Goal: Task Accomplishment & Management: Use online tool/utility

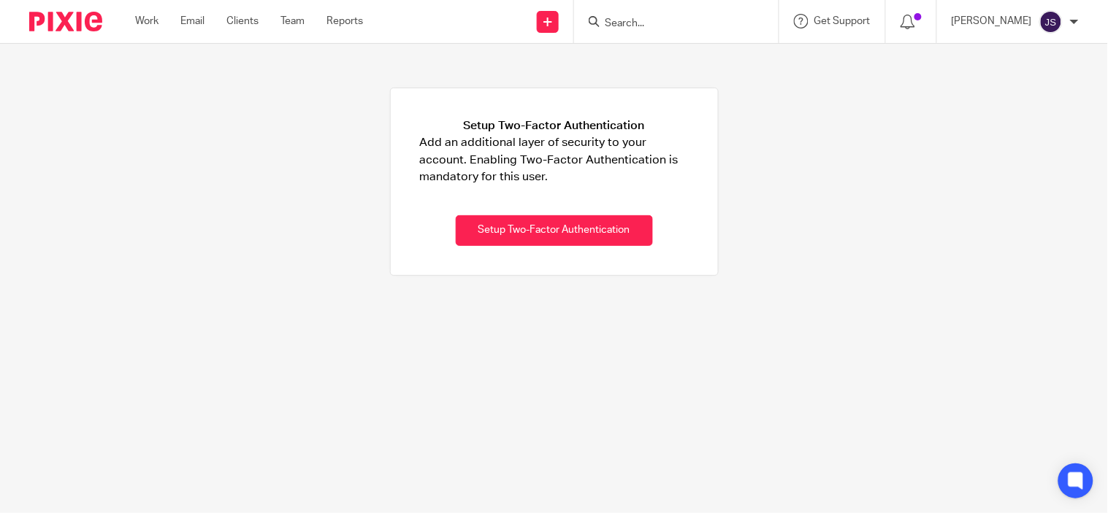
click at [296, 29] on div "Work Email Clients Team Reports Work Email Clients Team Reports Settings" at bounding box center [253, 21] width 264 height 43
click at [294, 23] on link "Team" at bounding box center [292, 21] width 24 height 15
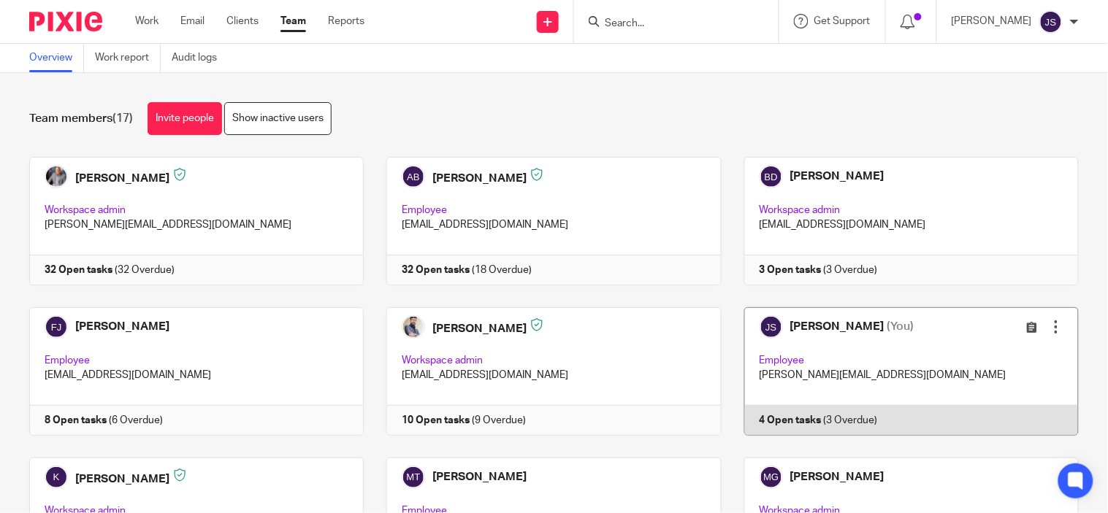
click at [785, 410] on link at bounding box center [900, 371] width 357 height 129
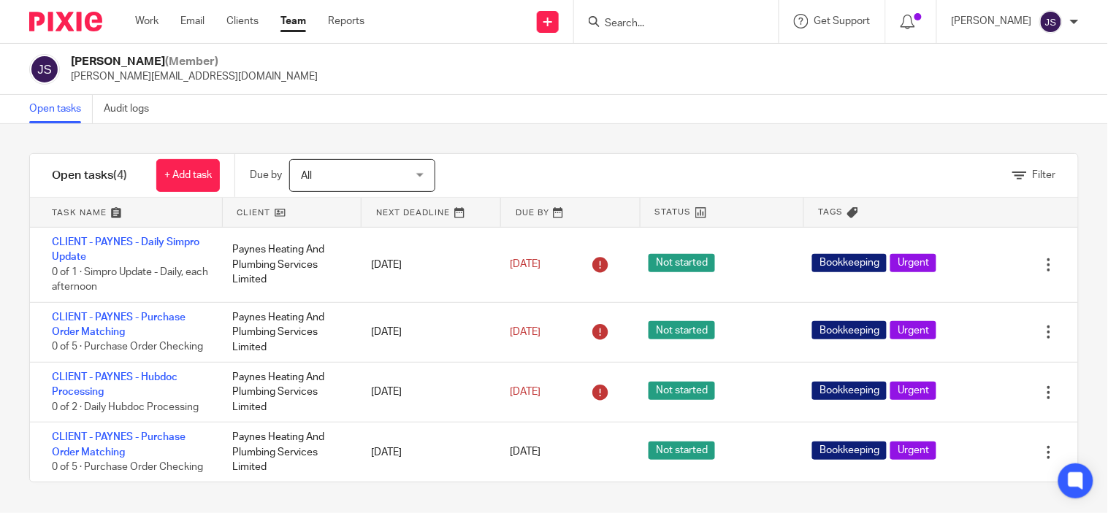
scroll to position [1, 0]
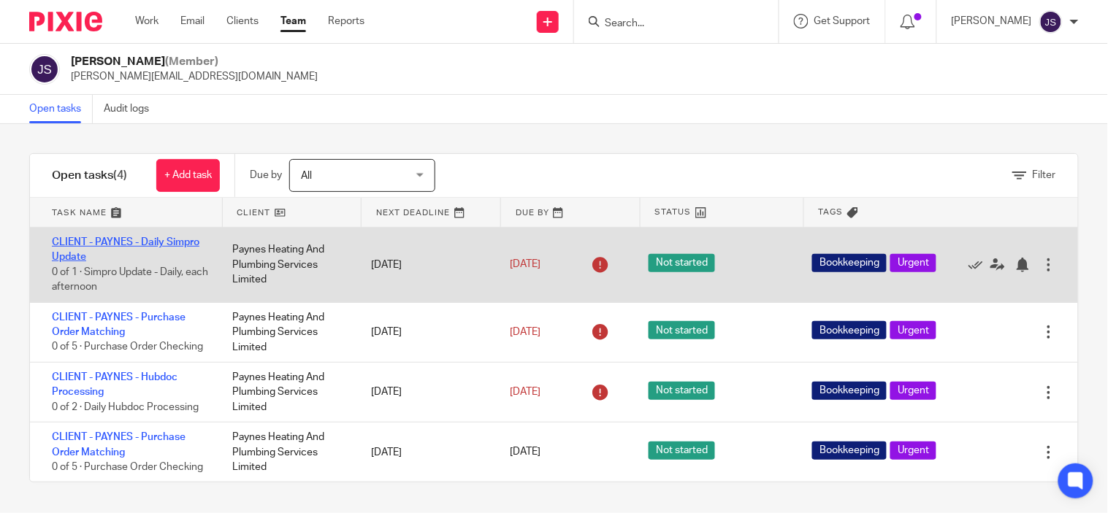
click at [181, 237] on link "CLIENT - PAYNES - Daily Simpro Update" at bounding box center [126, 249] width 148 height 25
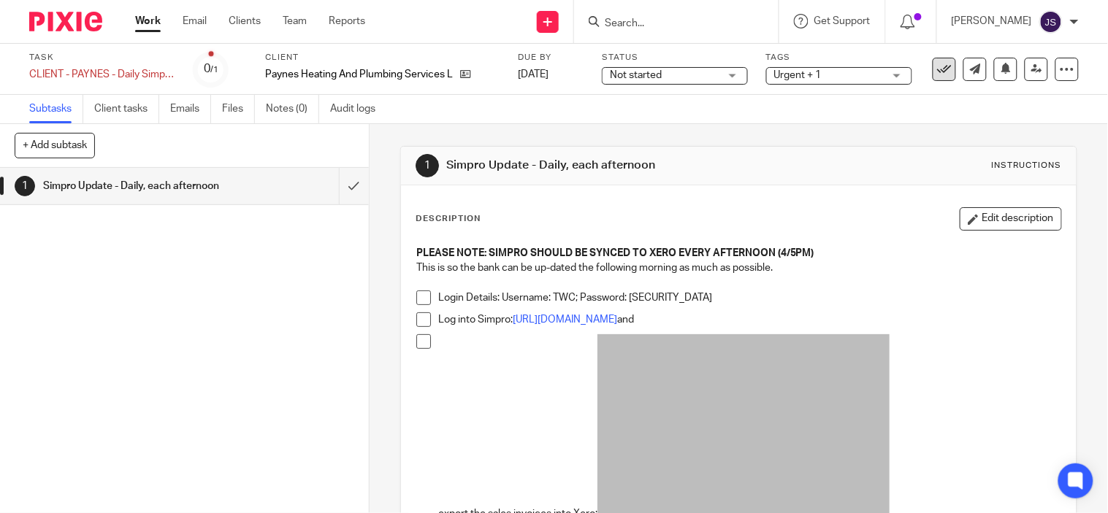
click at [937, 69] on icon at bounding box center [944, 69] width 15 height 15
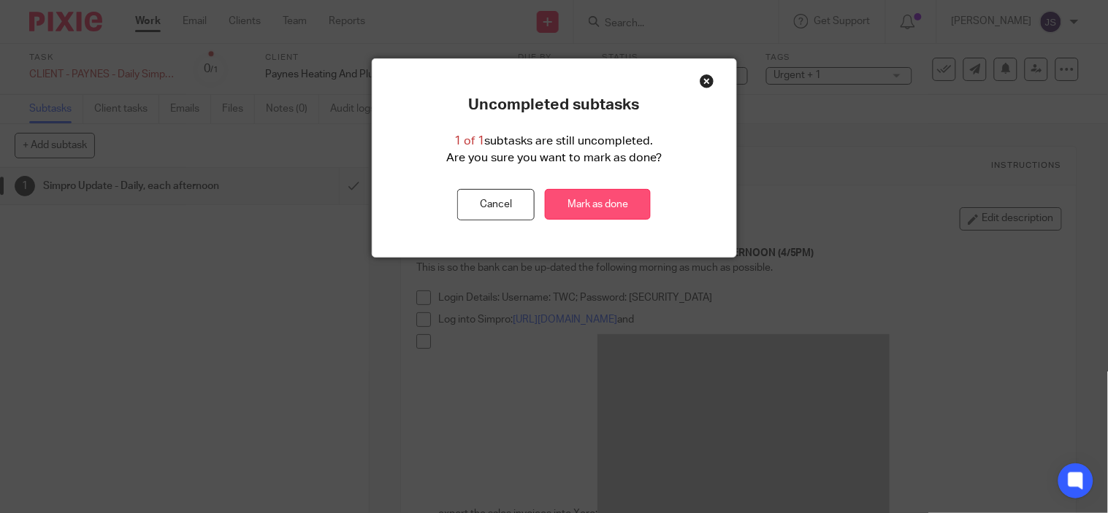
click at [606, 210] on link "Mark as done" at bounding box center [598, 204] width 106 height 31
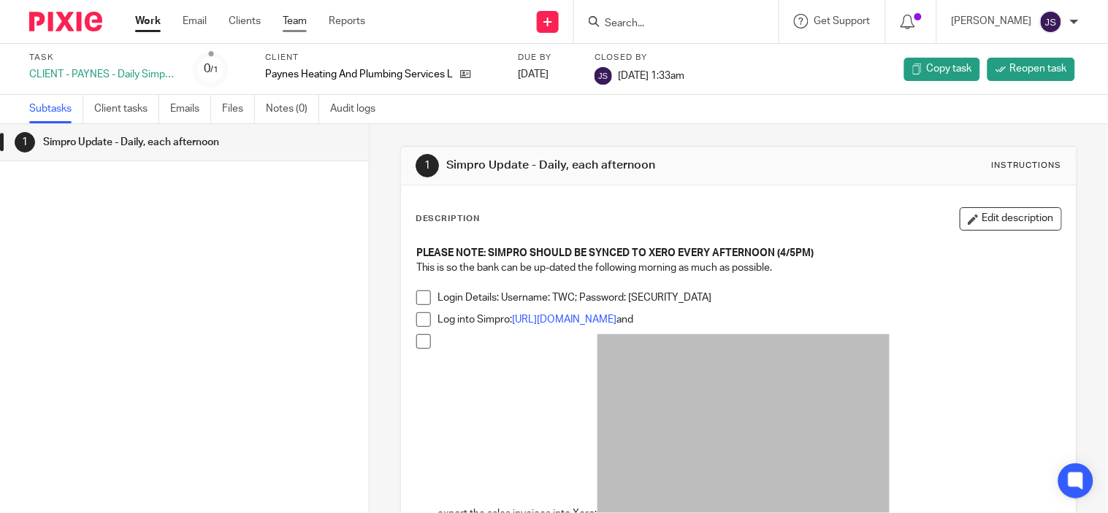
click at [291, 19] on link "Team" at bounding box center [295, 21] width 24 height 15
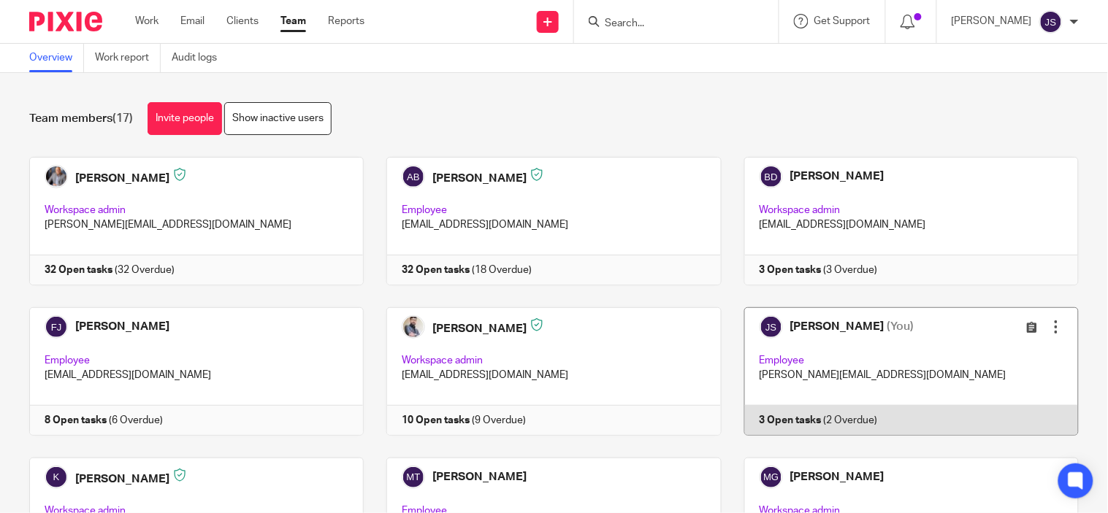
click at [806, 416] on link at bounding box center [900, 371] width 357 height 129
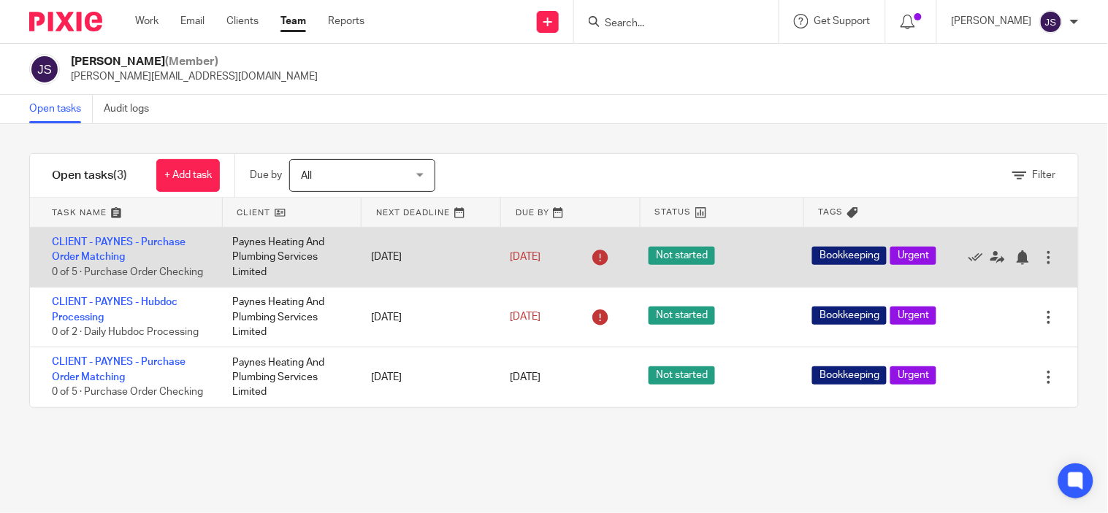
click at [134, 234] on div "CLIENT - PAYNES - Purchase Order Matching 0 of 5 · Purchase Order Checking" at bounding box center [124, 257] width 188 height 59
click at [141, 239] on link "CLIENT - PAYNES - Purchase Order Matching" at bounding box center [119, 249] width 134 height 25
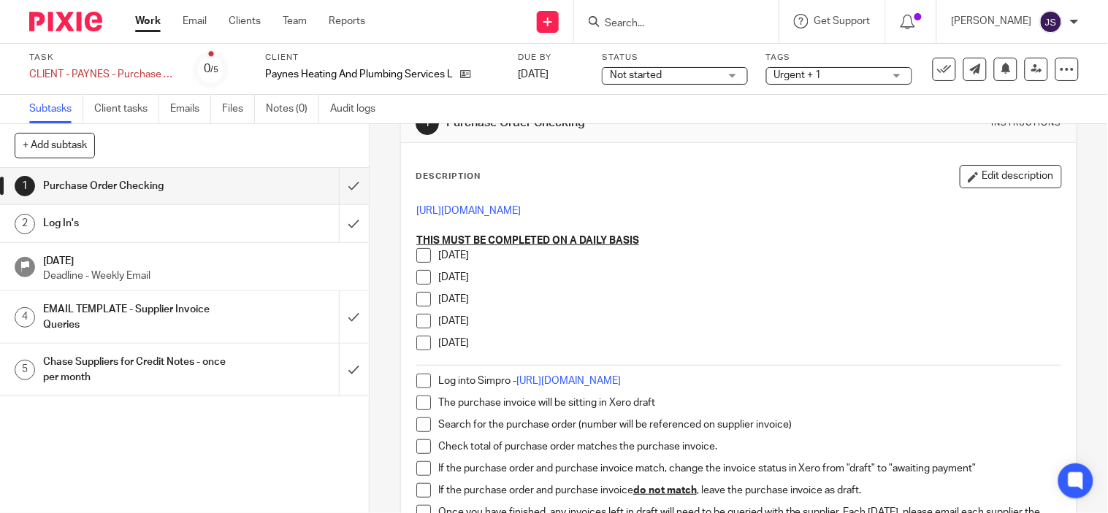
scroll to position [81, 0]
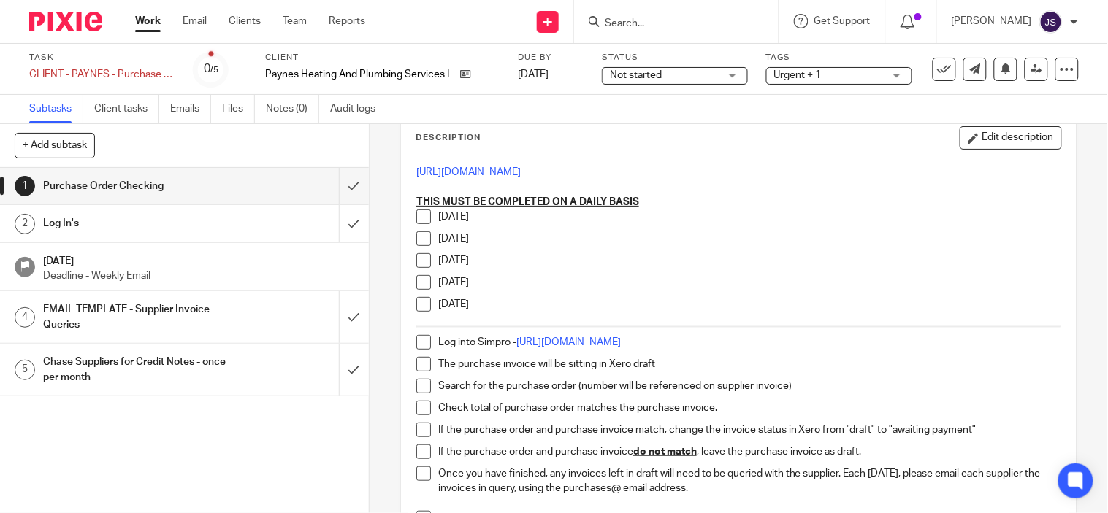
click at [420, 218] on span at bounding box center [423, 217] width 15 height 15
click at [416, 242] on span at bounding box center [423, 239] width 15 height 15
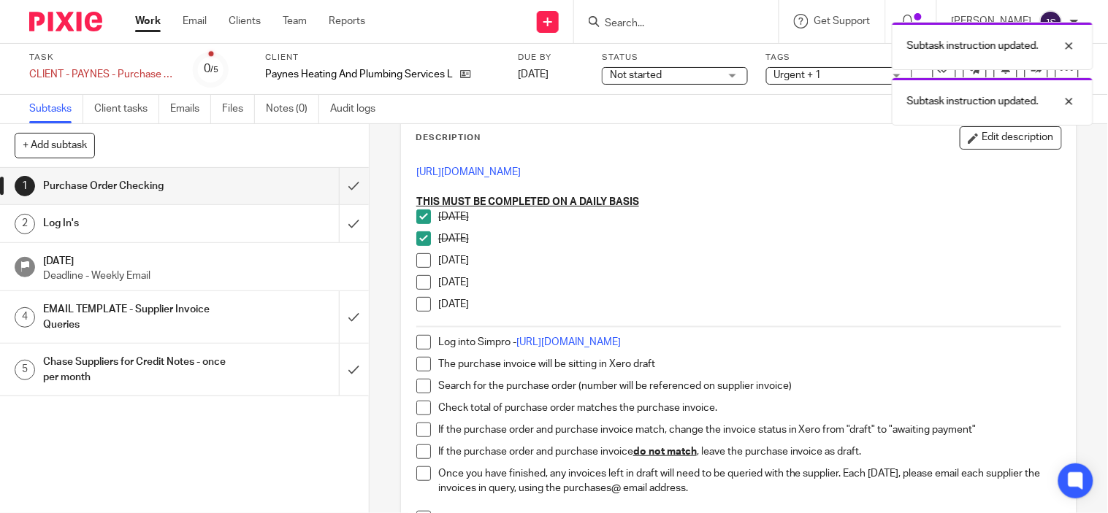
click at [421, 266] on span at bounding box center [423, 260] width 15 height 15
click at [419, 281] on span at bounding box center [423, 282] width 15 height 15
click at [416, 299] on span at bounding box center [423, 304] width 15 height 15
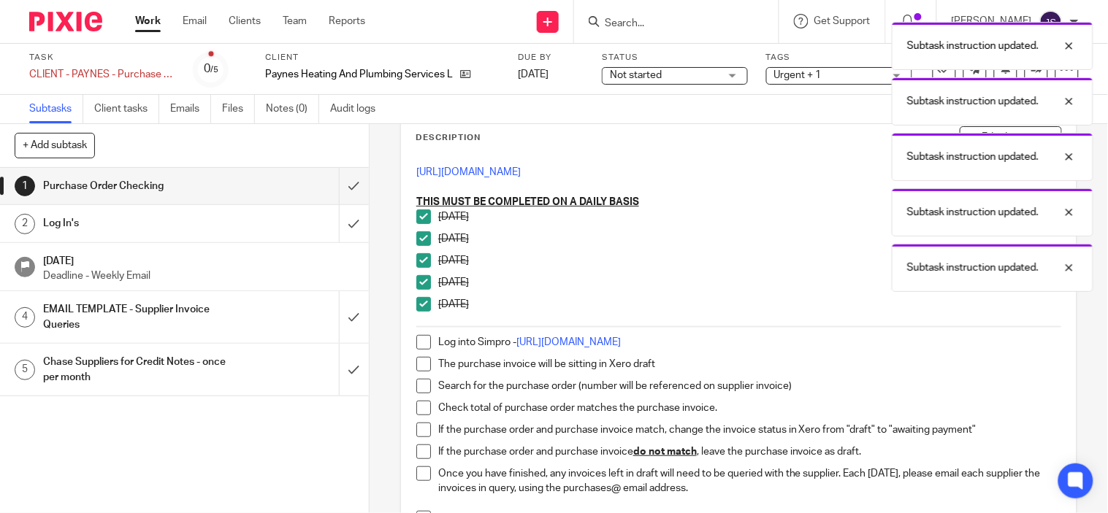
click at [416, 340] on span at bounding box center [423, 342] width 15 height 15
click at [417, 362] on span at bounding box center [423, 364] width 15 height 15
click at [421, 389] on span at bounding box center [423, 386] width 15 height 15
click at [421, 405] on span at bounding box center [423, 408] width 15 height 15
click at [419, 424] on span at bounding box center [423, 430] width 15 height 15
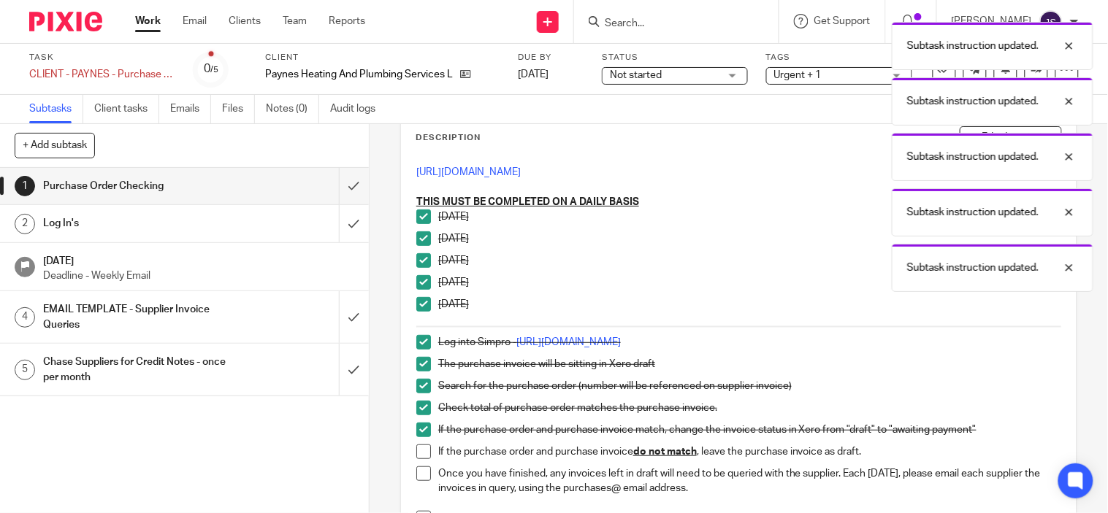
click at [419, 459] on span at bounding box center [423, 452] width 15 height 15
click at [419, 470] on span at bounding box center [423, 474] width 15 height 15
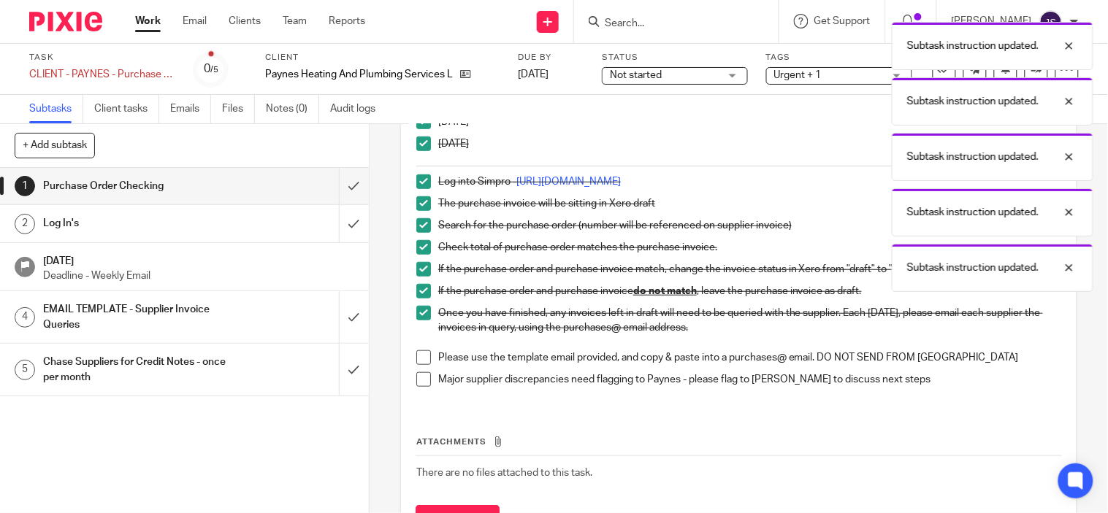
scroll to position [243, 0]
click at [418, 362] on span at bounding box center [423, 356] width 15 height 15
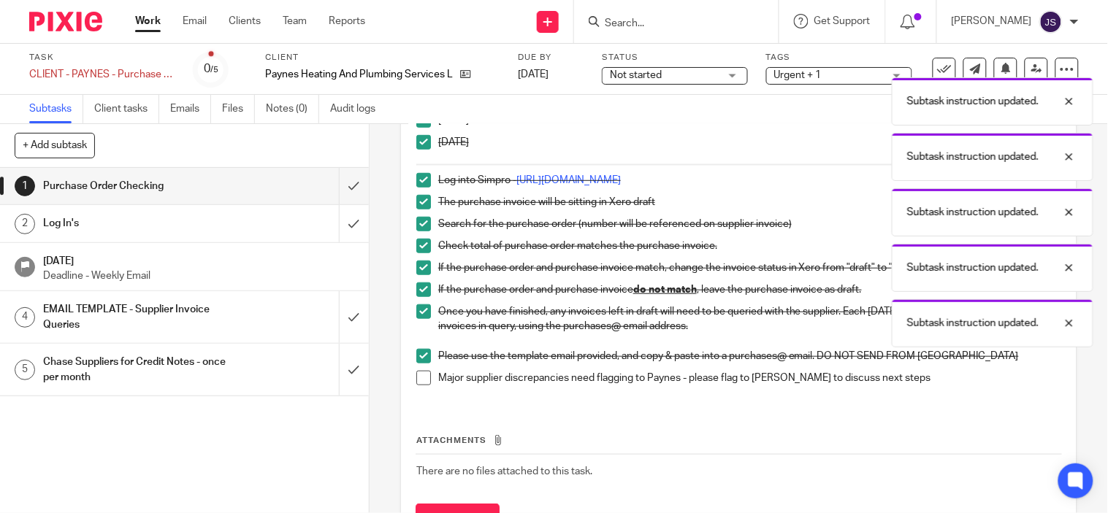
click at [417, 378] on span at bounding box center [423, 378] width 15 height 15
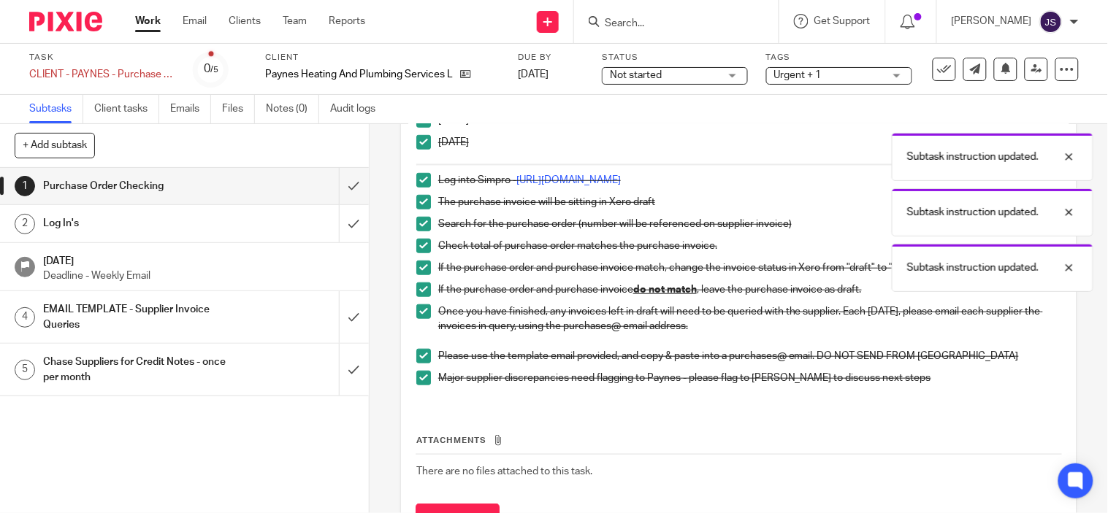
scroll to position [0, 0]
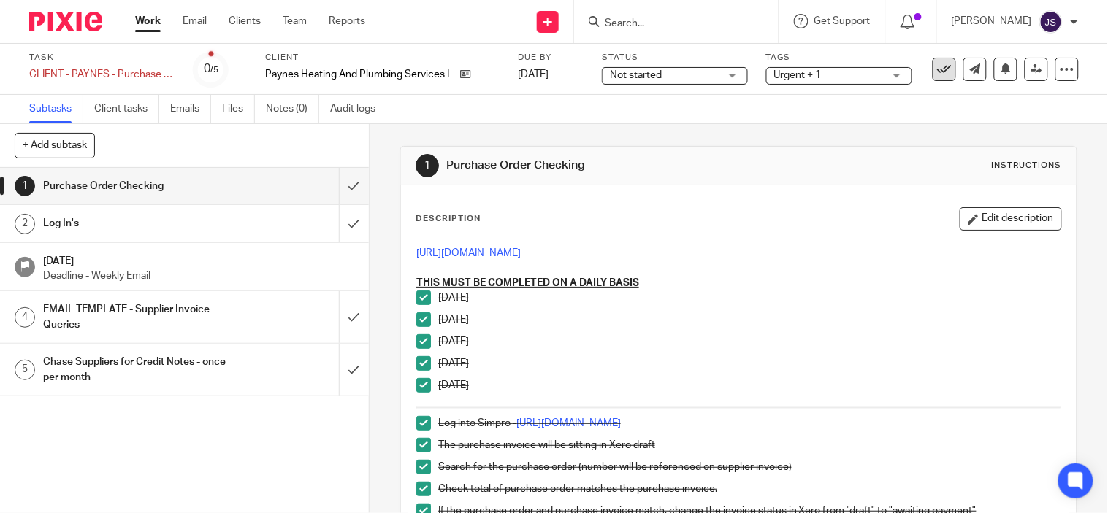
click at [937, 67] on icon at bounding box center [944, 69] width 15 height 15
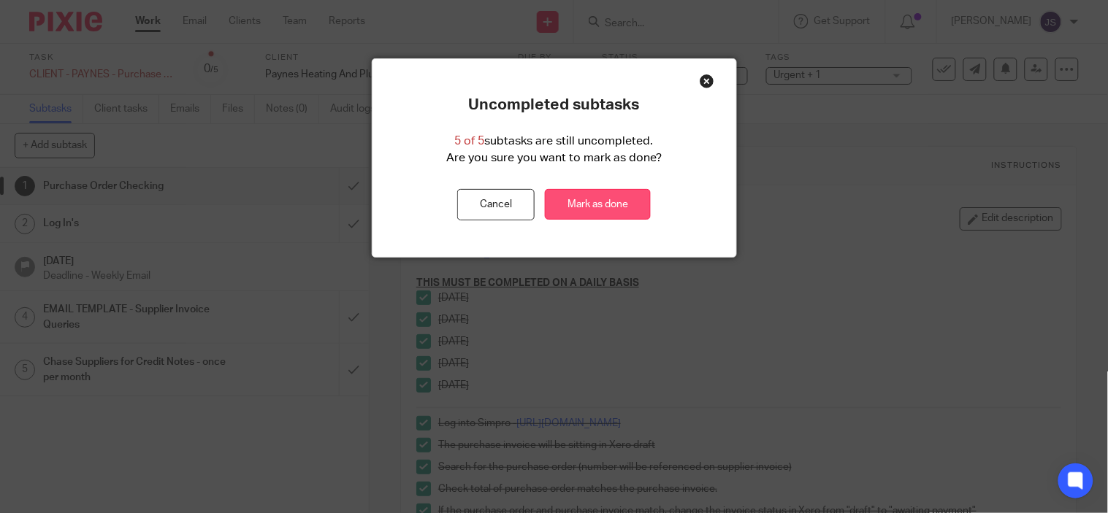
click at [616, 201] on link "Mark as done" at bounding box center [598, 204] width 106 height 31
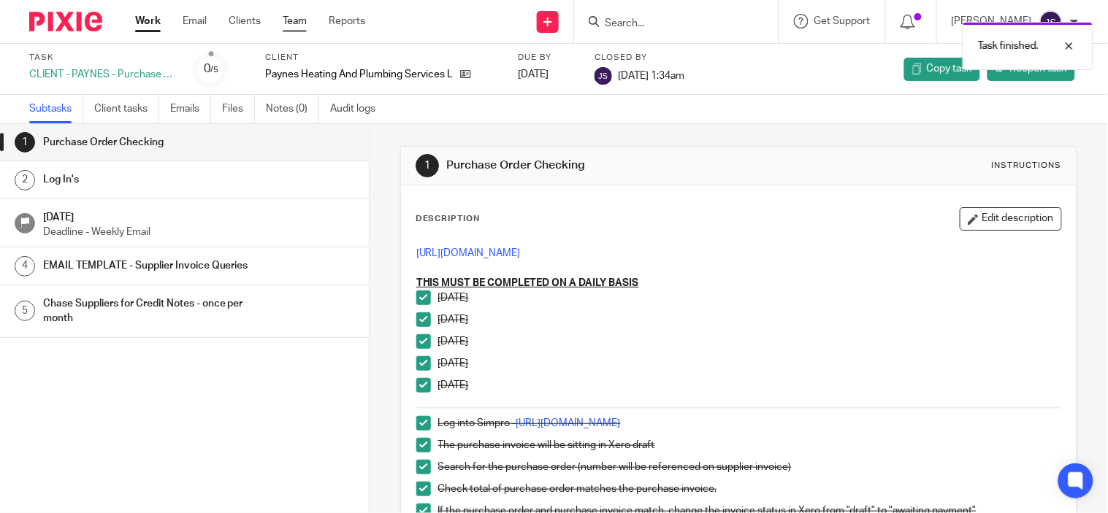
click at [302, 22] on link "Team" at bounding box center [295, 21] width 24 height 15
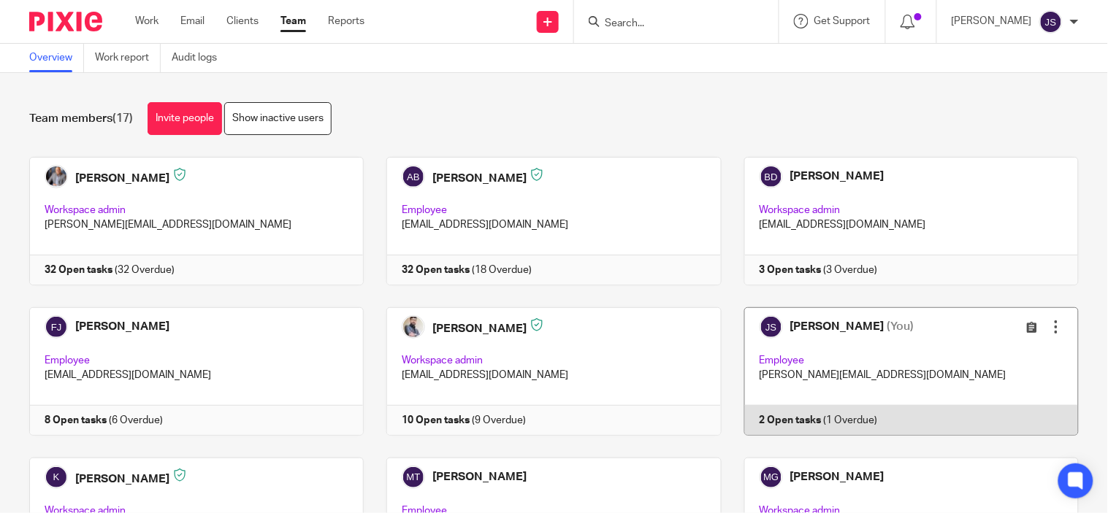
click at [779, 422] on link at bounding box center [900, 371] width 357 height 129
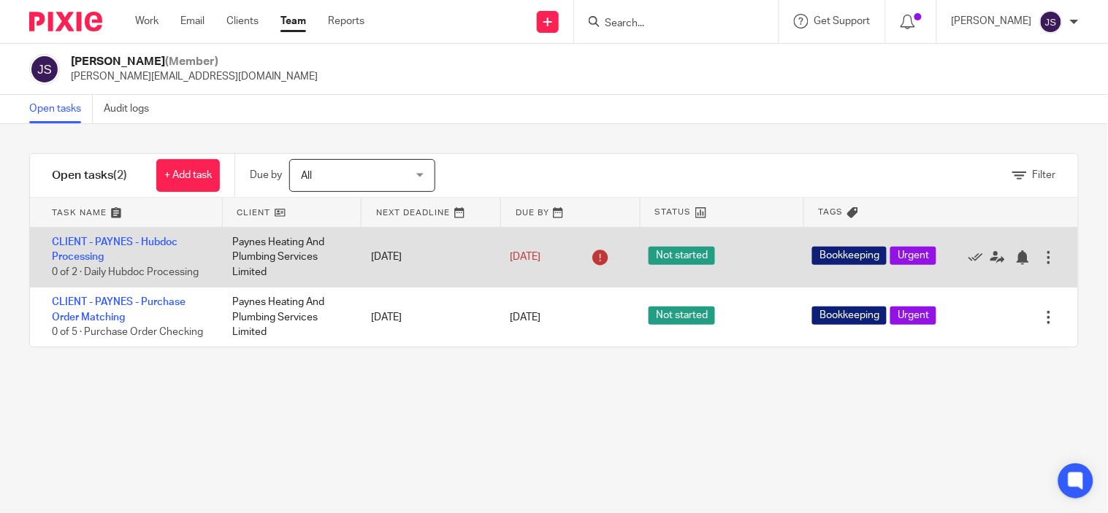
click at [124, 237] on div "CLIENT - PAYNES - Hubdoc Processing 0 of 2 · Daily Hubdoc Processing" at bounding box center [124, 257] width 188 height 59
click at [127, 237] on div "CLIENT - PAYNES - Hubdoc Processing 0 of 2 · Daily Hubdoc Processing" at bounding box center [124, 257] width 188 height 59
click at [128, 241] on link "CLIENT - PAYNES - Hubdoc Processing" at bounding box center [115, 249] width 126 height 25
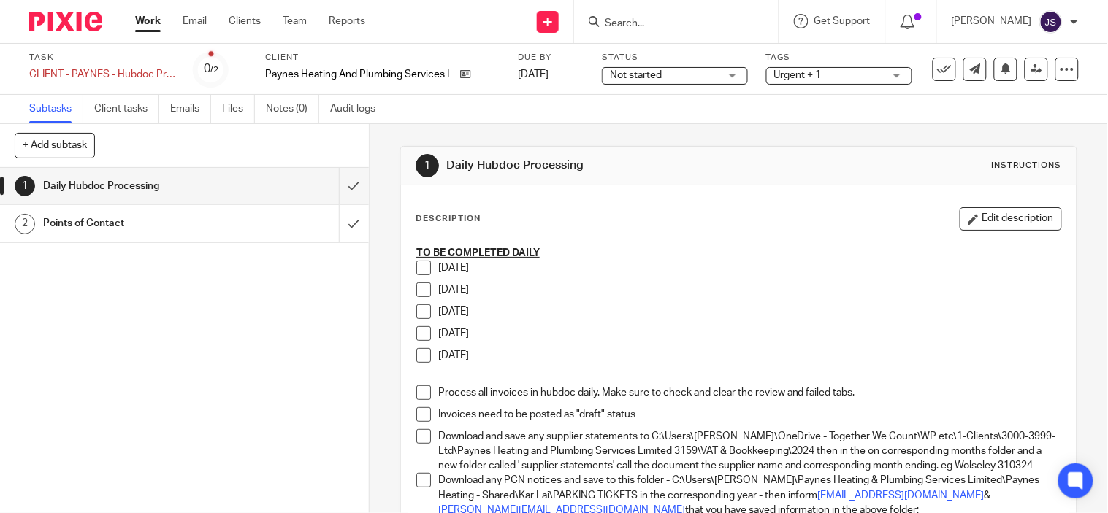
click at [424, 268] on span at bounding box center [423, 268] width 15 height 15
click at [421, 288] on span at bounding box center [423, 290] width 15 height 15
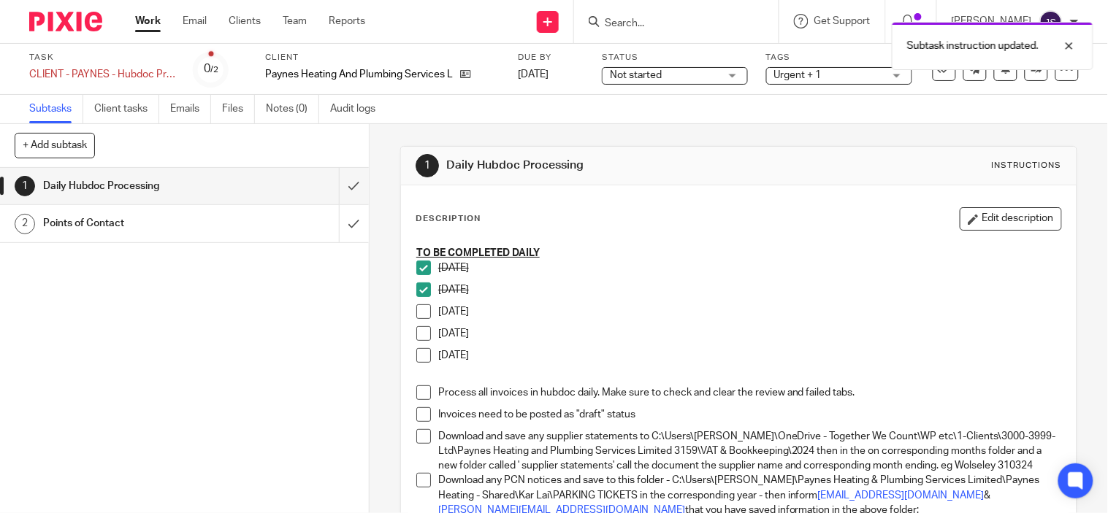
click at [421, 305] on span at bounding box center [423, 312] width 15 height 15
click at [416, 337] on span at bounding box center [423, 333] width 15 height 15
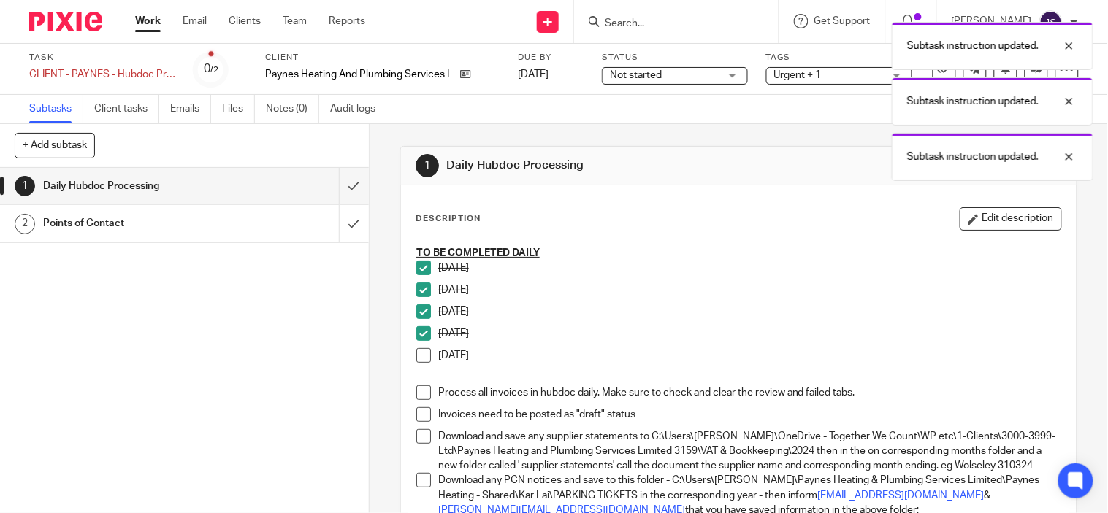
click at [418, 356] on span at bounding box center [423, 355] width 15 height 15
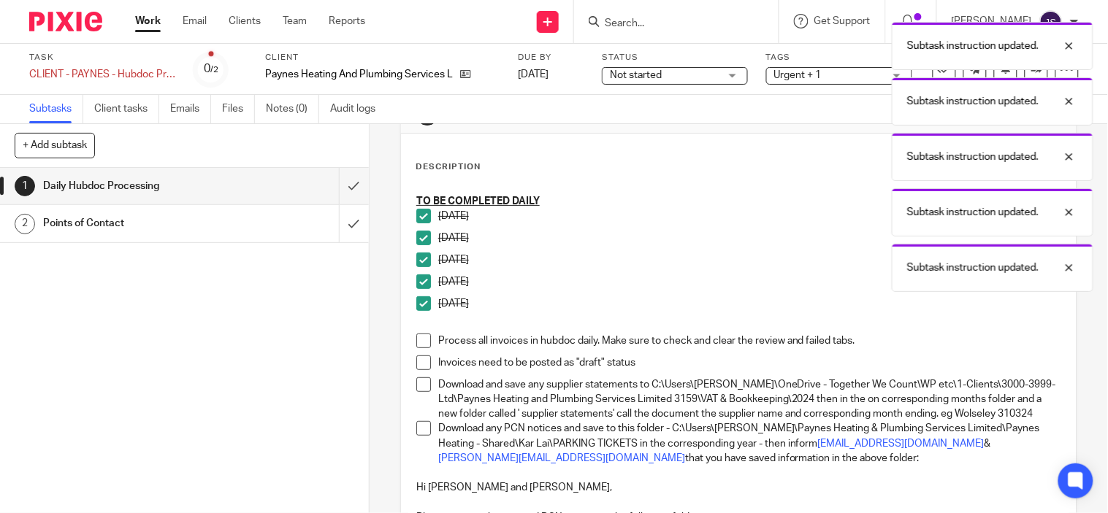
scroll to position [81, 0]
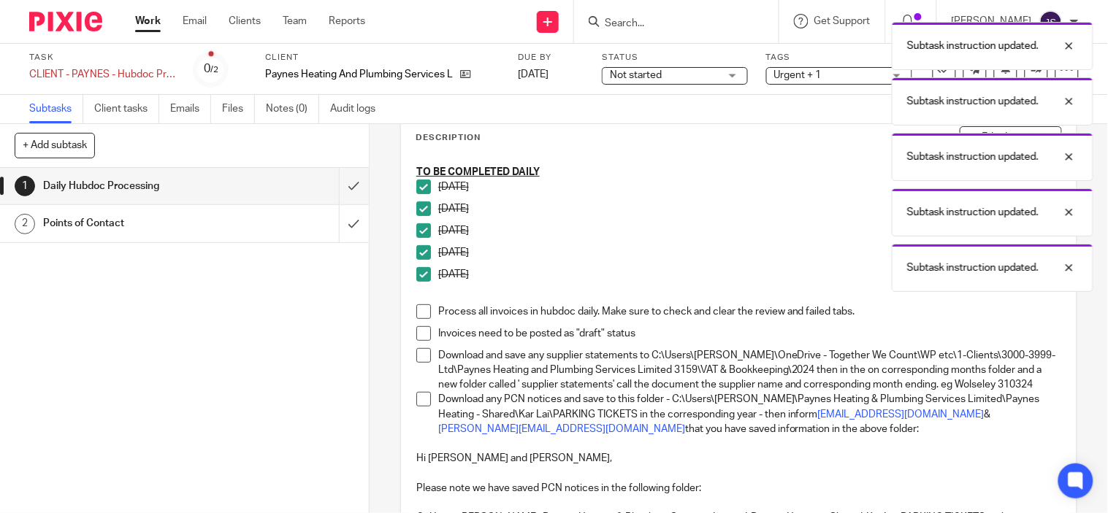
click at [416, 311] on span at bounding box center [423, 312] width 15 height 15
click at [416, 340] on span at bounding box center [423, 333] width 15 height 15
click at [416, 361] on span at bounding box center [423, 355] width 15 height 15
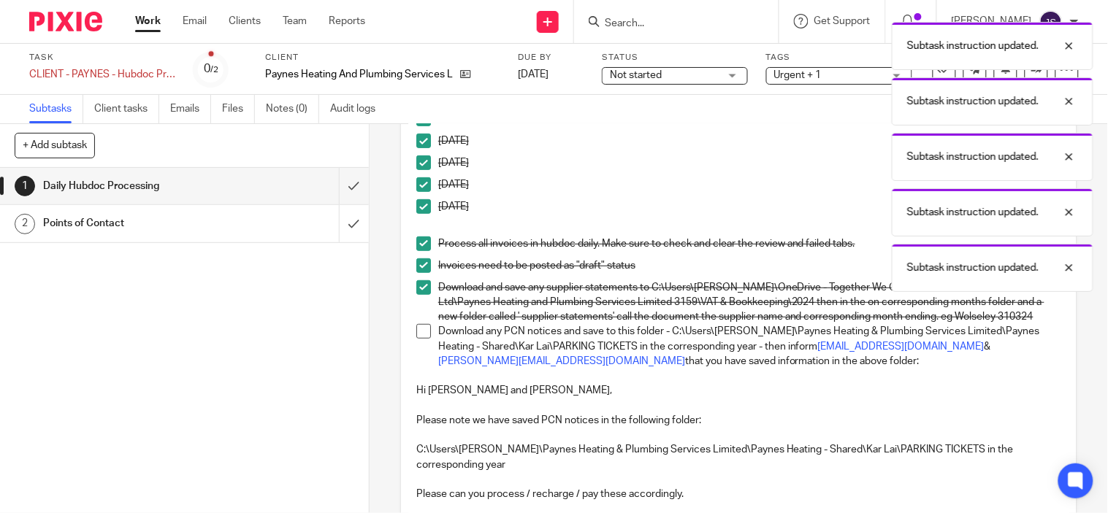
scroll to position [243, 0]
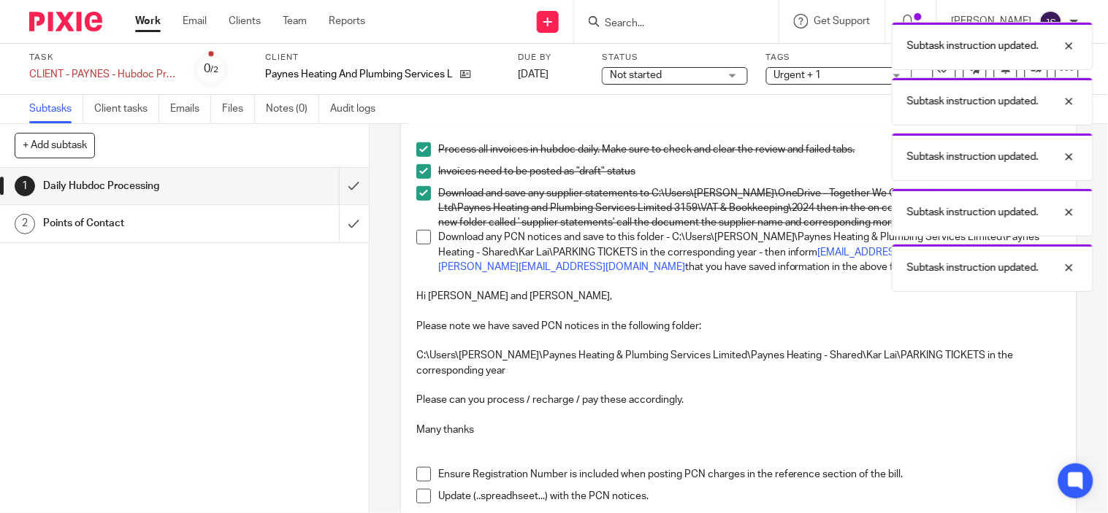
click at [418, 260] on li "Download any PCN notices and save to this folder - C:\Users\Aaron\Paynes Heatin…" at bounding box center [738, 252] width 645 height 45
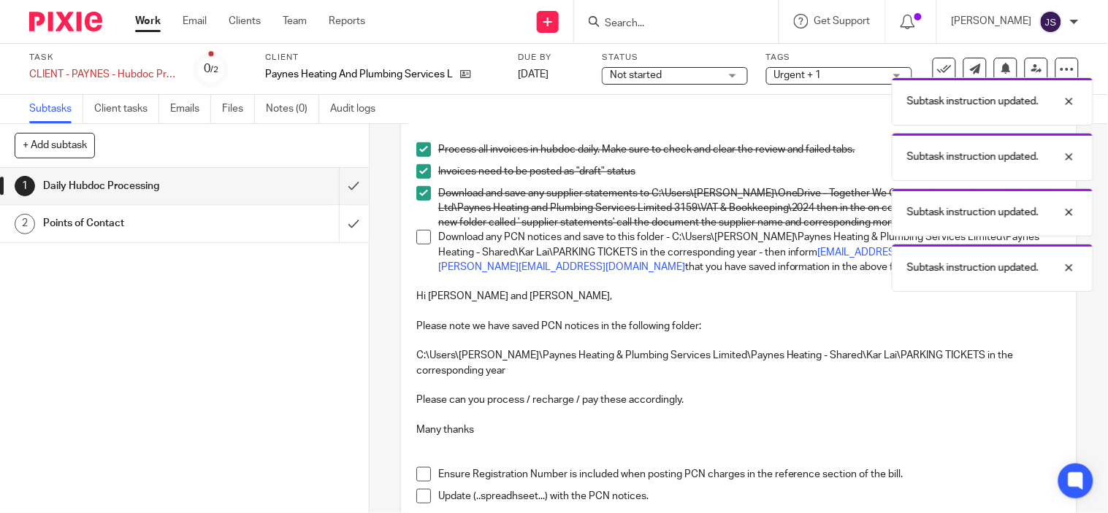
click at [421, 245] on span at bounding box center [423, 237] width 15 height 15
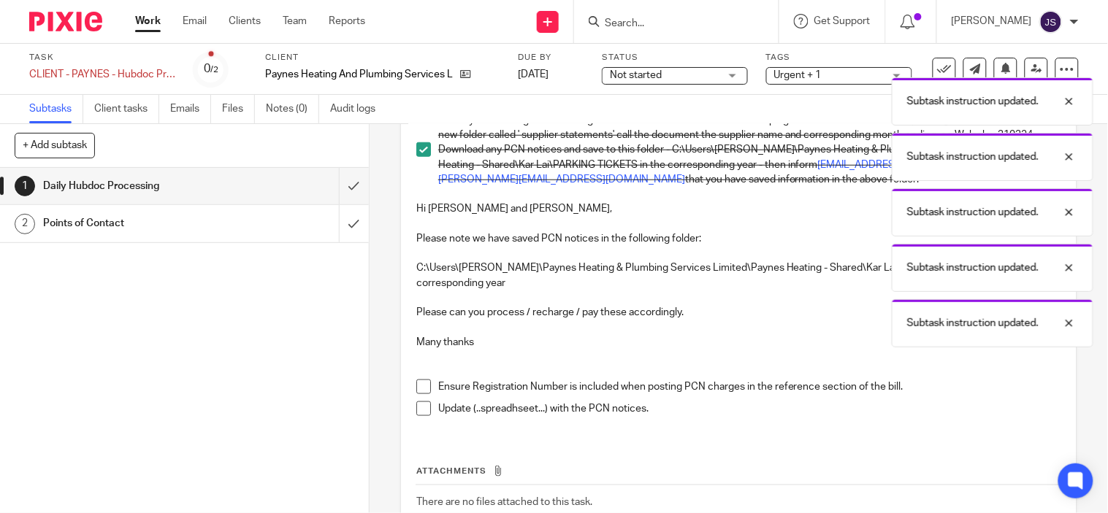
scroll to position [405, 0]
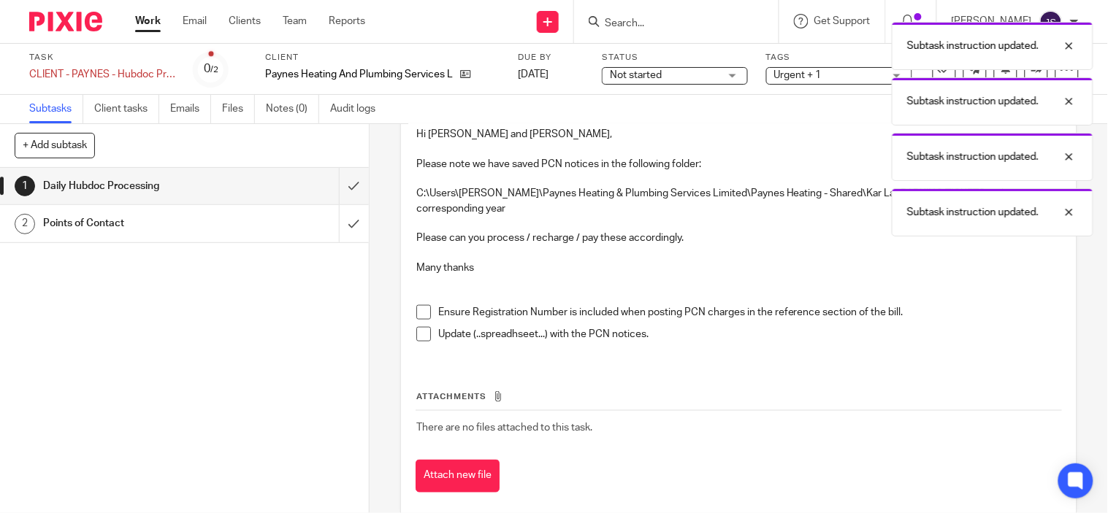
click at [420, 320] on span at bounding box center [423, 312] width 15 height 15
drag, startPoint x: 418, startPoint y: 346, endPoint x: 683, endPoint y: 336, distance: 265.3
click at [418, 342] on span at bounding box center [423, 334] width 15 height 15
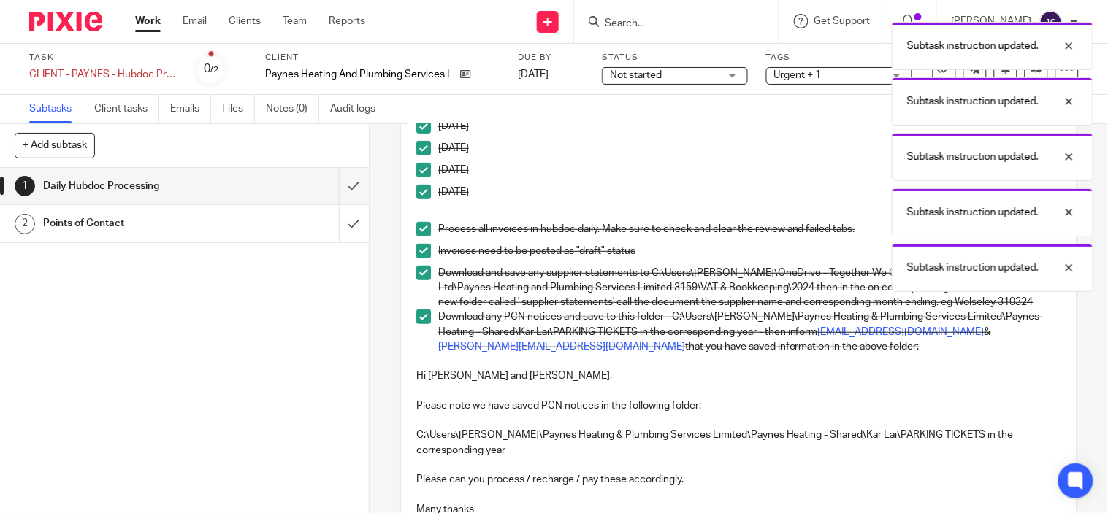
scroll to position [0, 0]
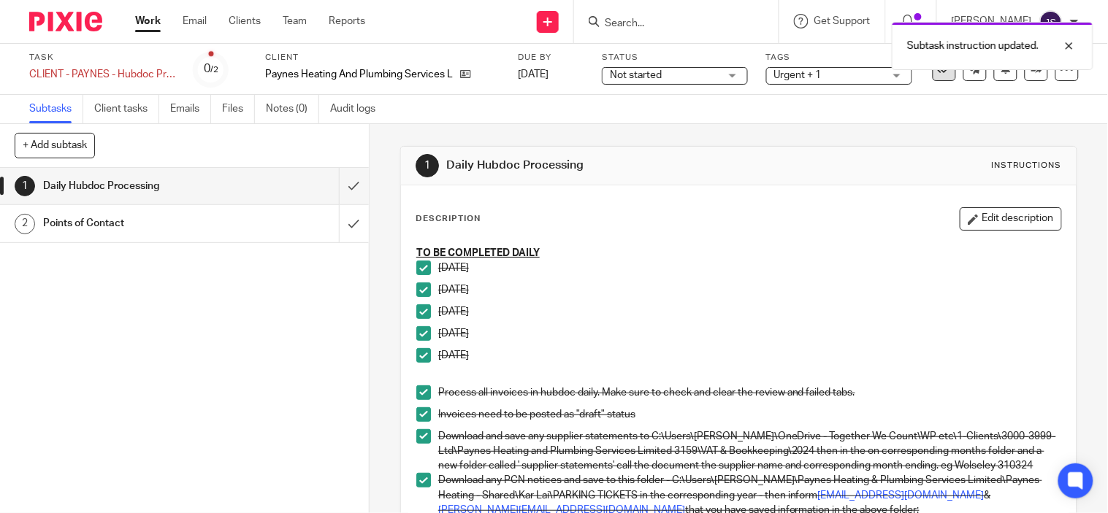
click at [937, 73] on icon at bounding box center [944, 69] width 15 height 15
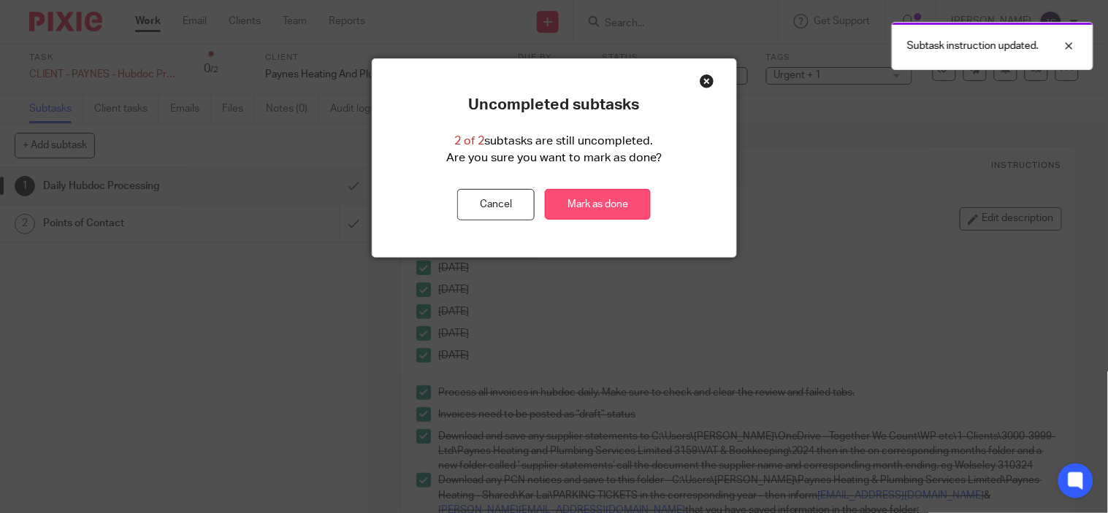
click at [635, 213] on link "Mark as done" at bounding box center [598, 204] width 106 height 31
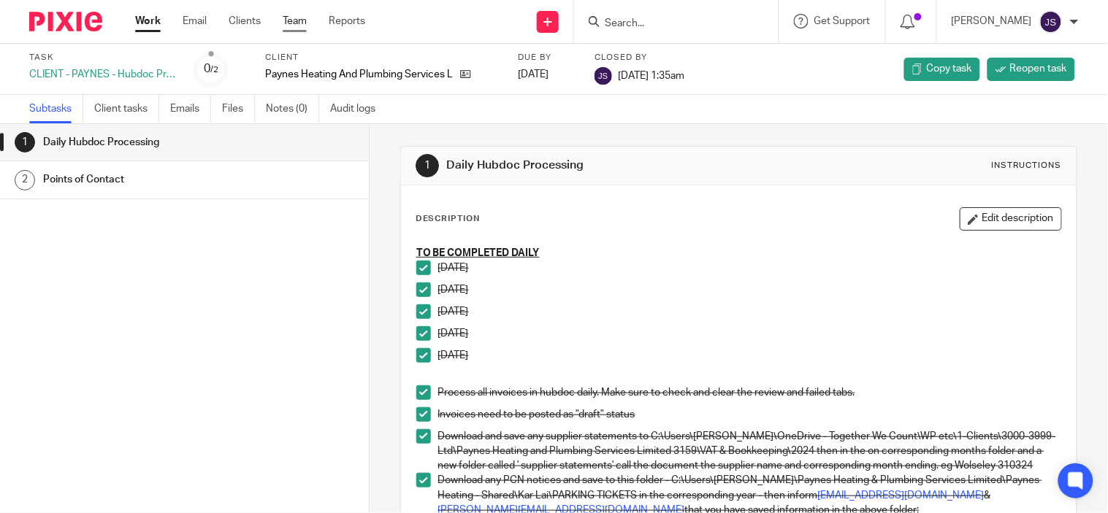
click at [289, 19] on link "Team" at bounding box center [295, 21] width 24 height 15
